Goal: Transaction & Acquisition: Purchase product/service

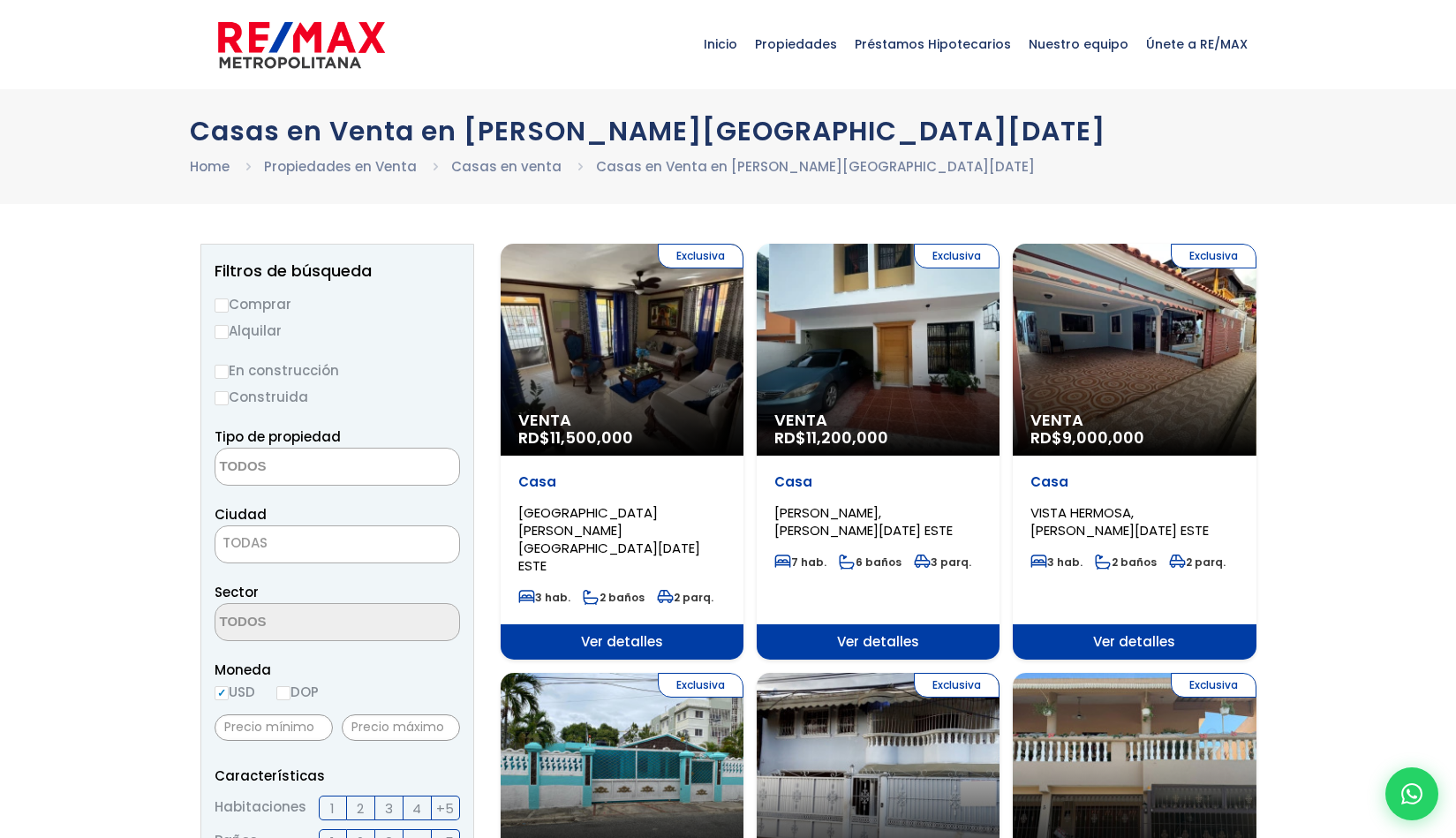
select select
click at [220, 299] on input "Comprar" at bounding box center [221, 306] width 14 height 14
radio input "true"
click at [223, 690] on input "USD" at bounding box center [221, 693] width 14 height 14
click at [286, 691] on input "DOP" at bounding box center [284, 693] width 14 height 14
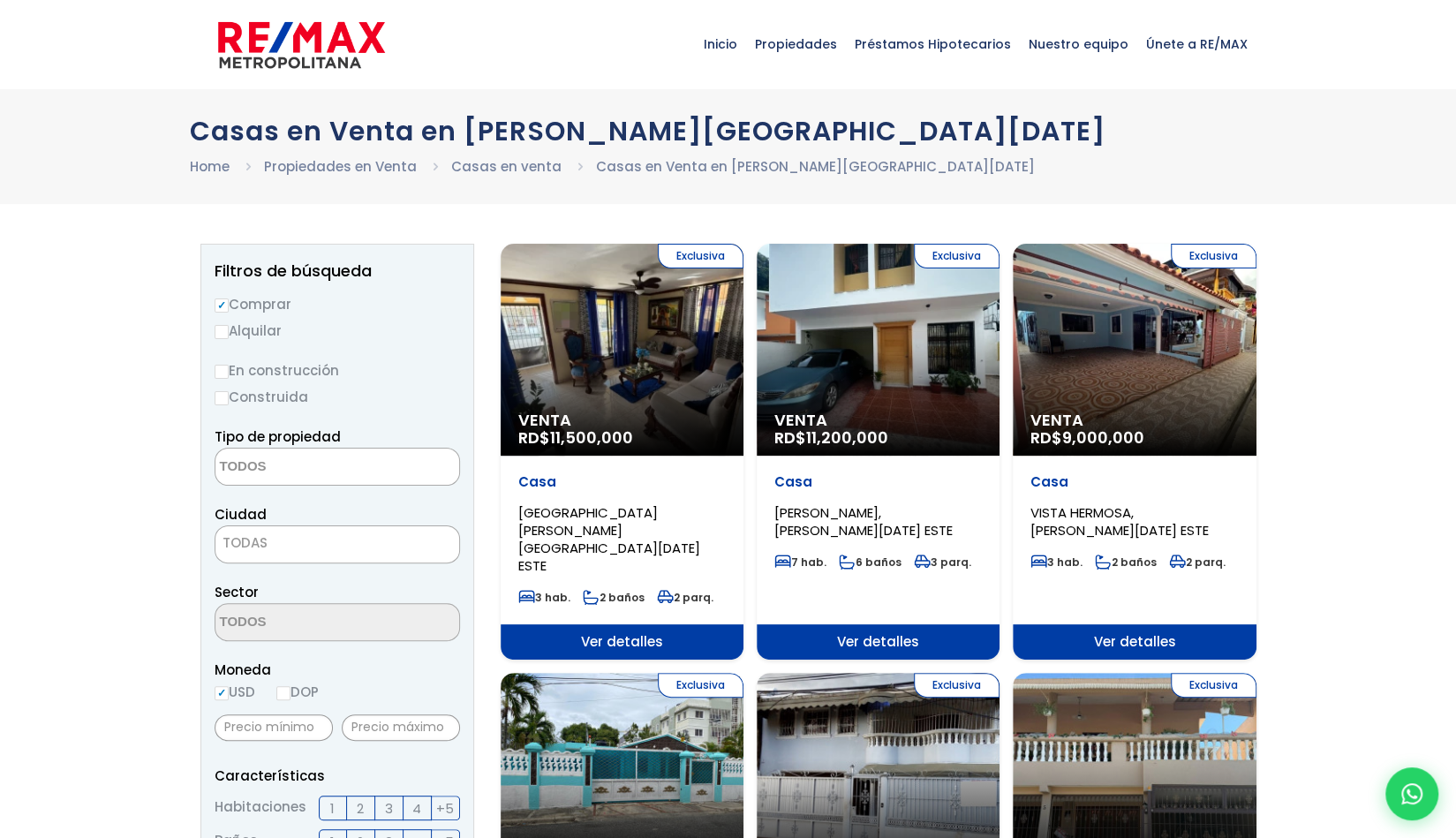
radio input "true"
click at [376, 737] on input "text" at bounding box center [400, 728] width 118 height 27
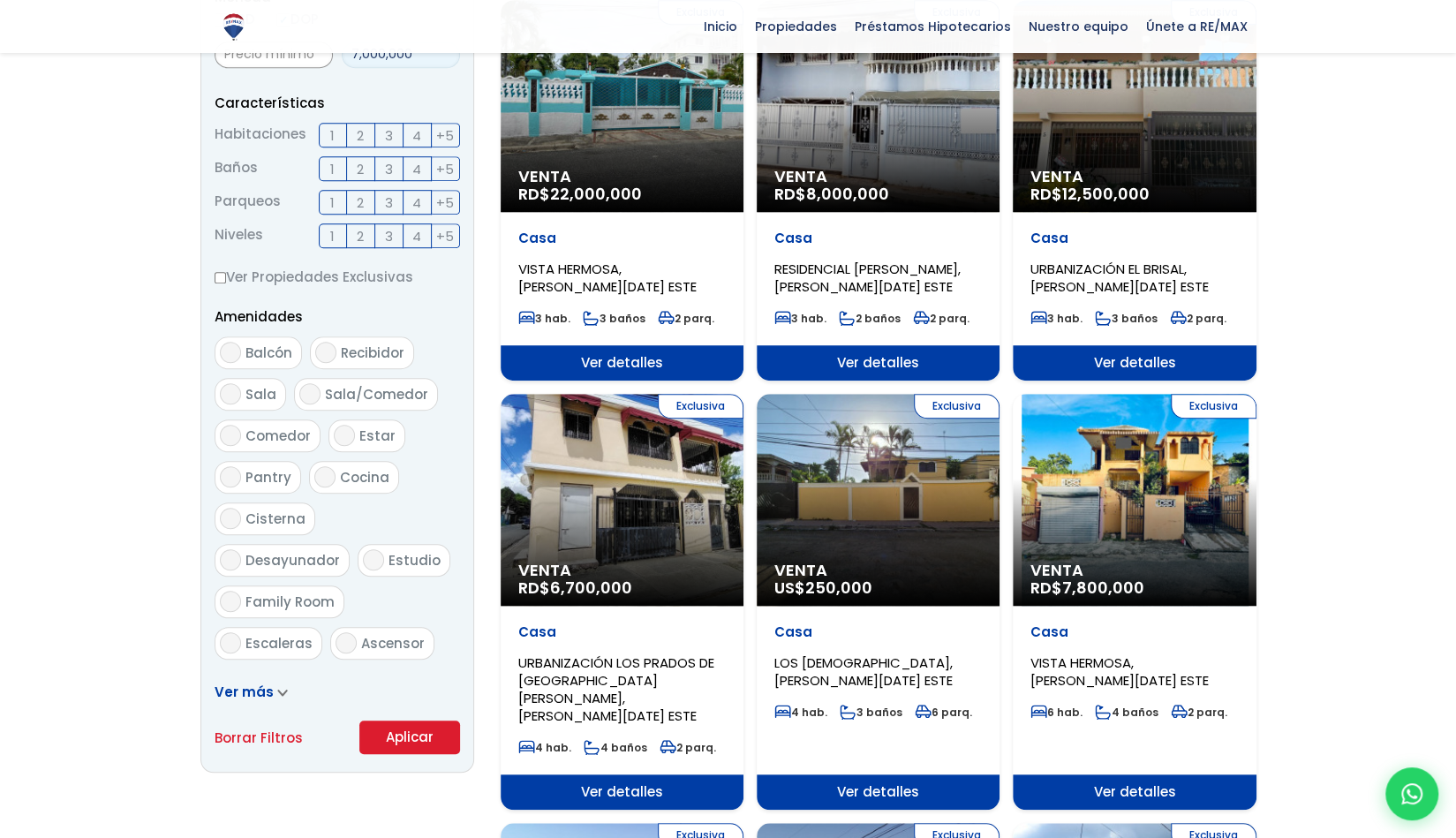
scroll to position [668, 0]
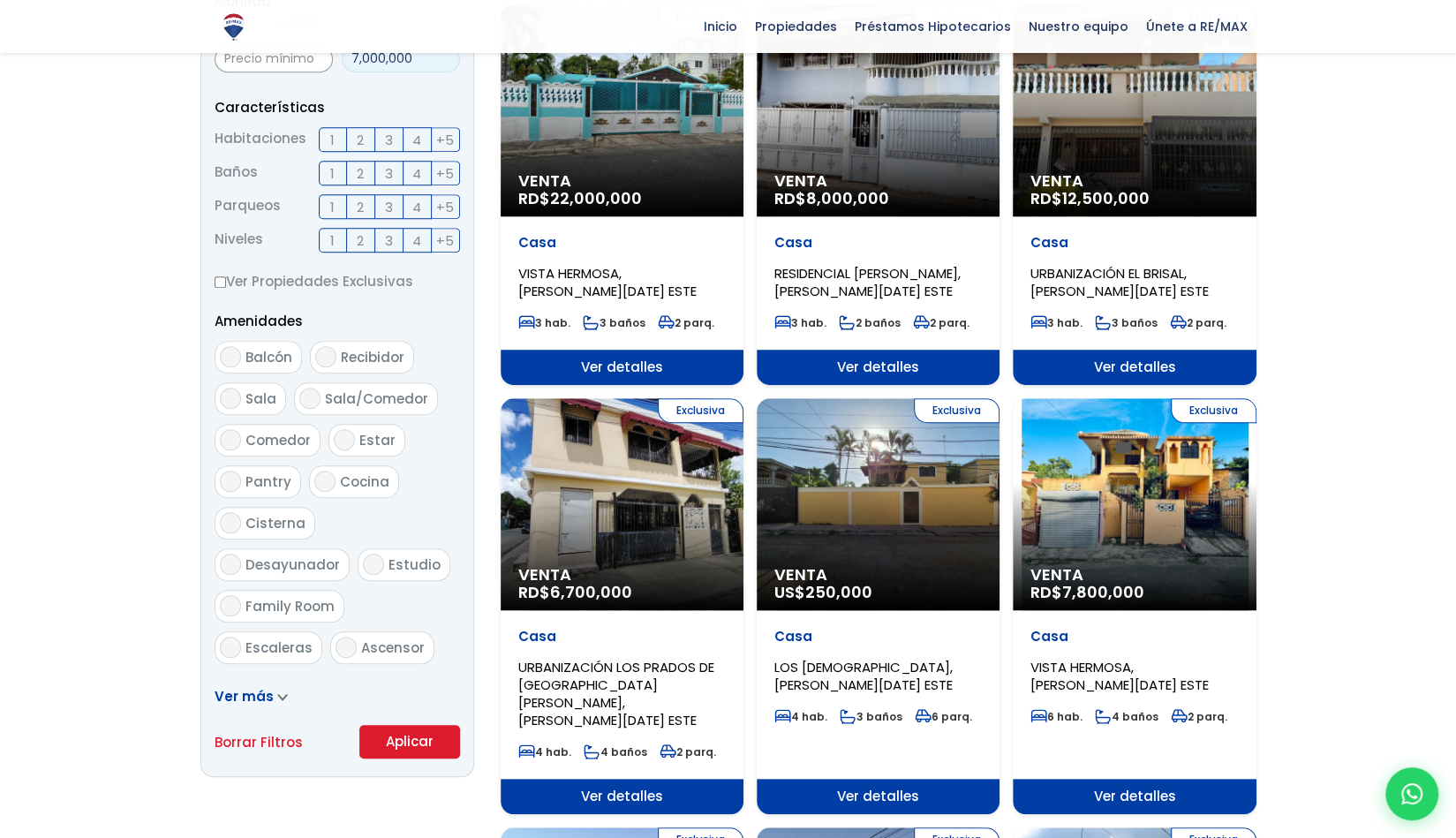
type input "7,000,000"
click at [407, 734] on button "Aplicar" at bounding box center [409, 743] width 100 height 34
click at [417, 743] on button "Aplicar" at bounding box center [409, 743] width 100 height 34
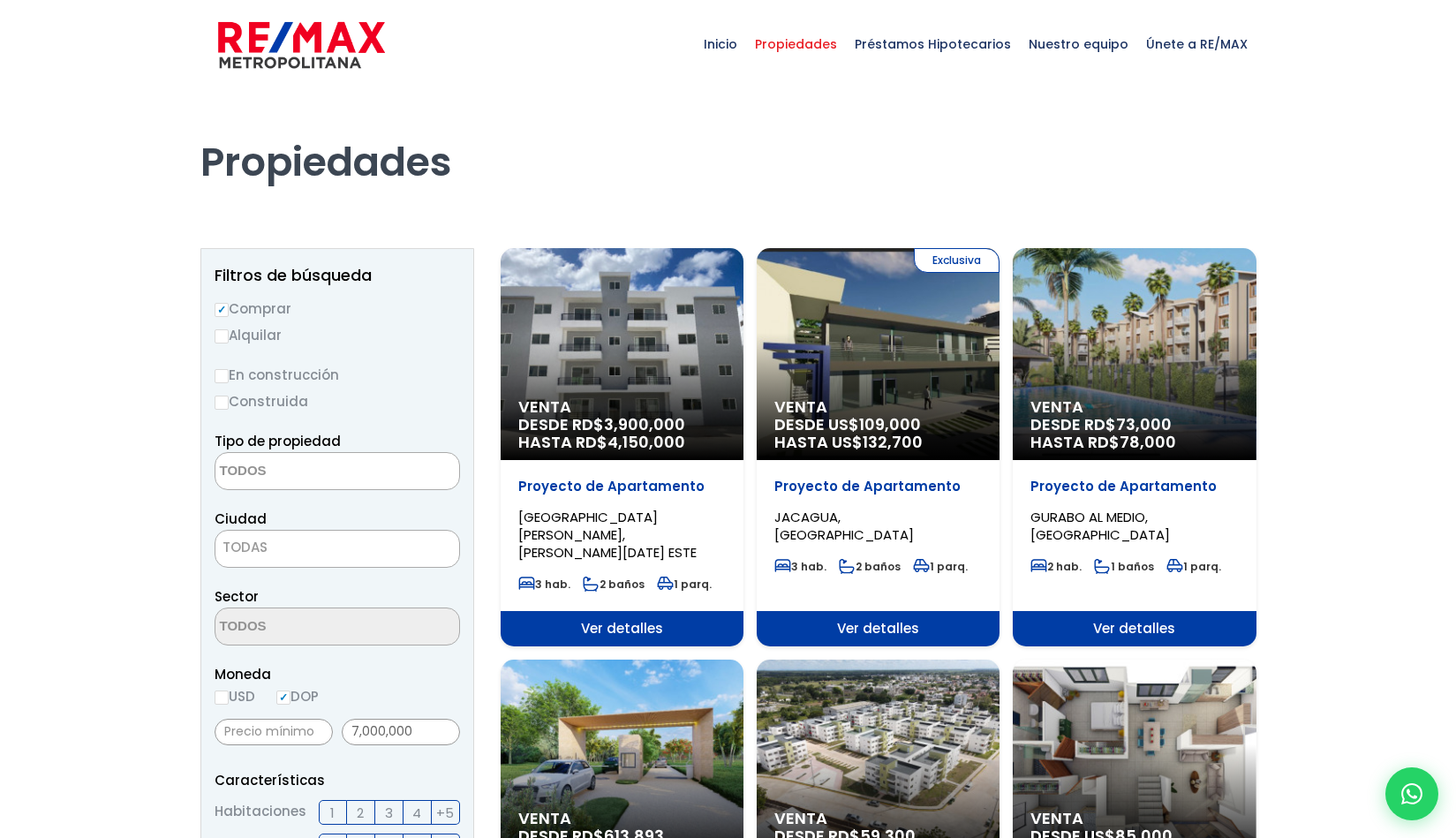
select select
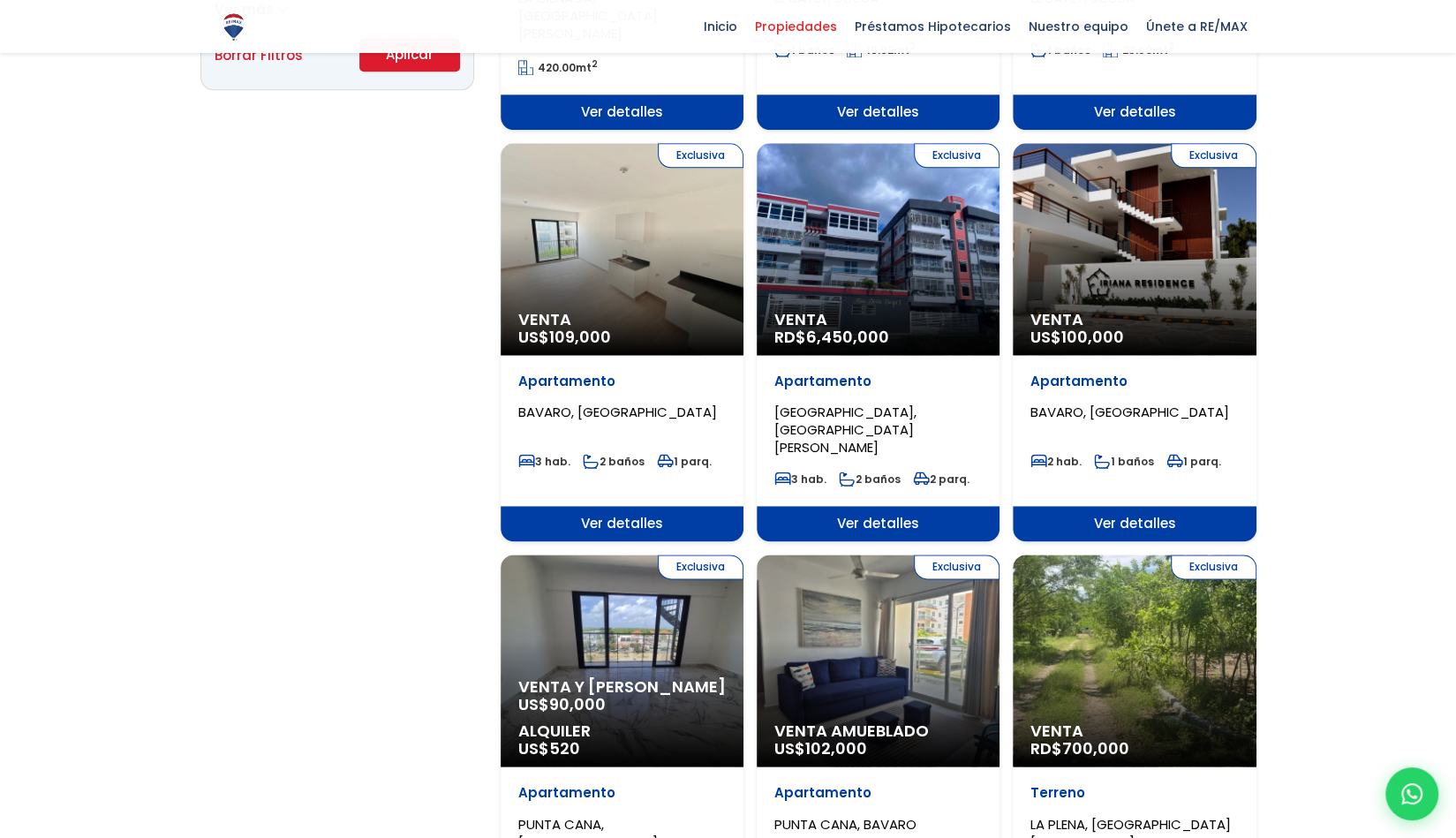
scroll to position [1430, 0]
